Goal: Navigation & Orientation: Find specific page/section

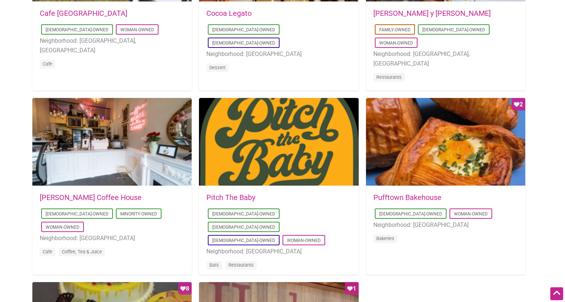
scroll to position [331, 0]
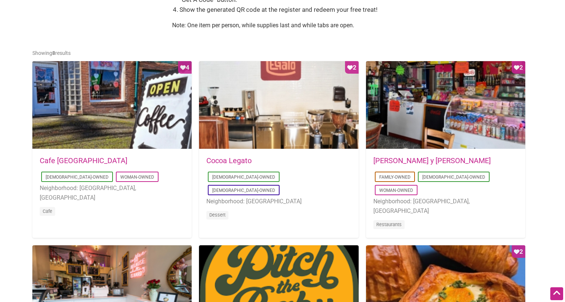
click at [70, 161] on link "Cafe [GEOGRAPHIC_DATA]" at bounding box center [84, 160] width 88 height 9
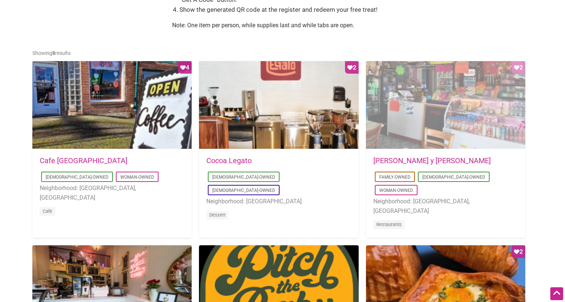
click at [429, 139] on div "Favorite Count 2" at bounding box center [445, 105] width 159 height 88
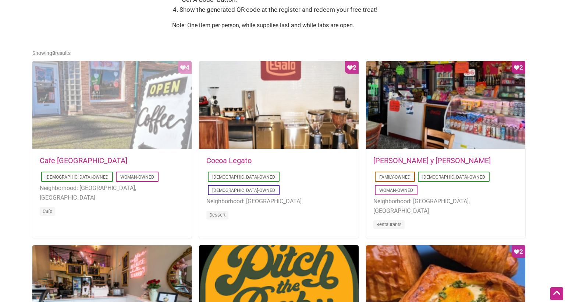
click at [80, 124] on div "Favorite Count 4" at bounding box center [111, 105] width 159 height 88
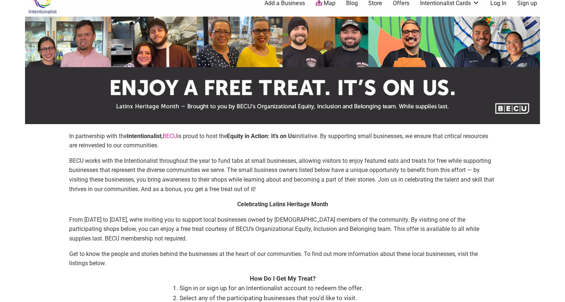
scroll to position [0, 0]
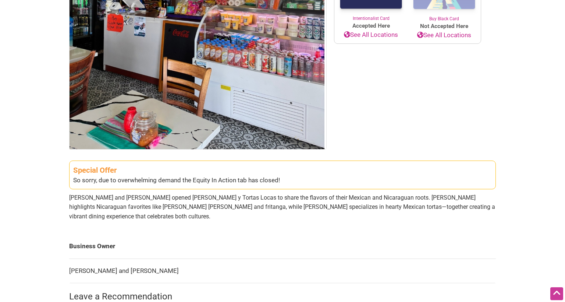
scroll to position [184, 0]
